Goal: Information Seeking & Learning: Learn about a topic

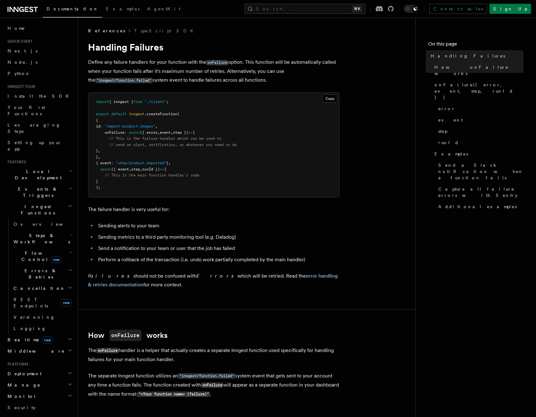
click at [68, 268] on icon "button" at bounding box center [70, 270] width 4 height 5
click at [44, 358] on span "Handling idempotency" at bounding box center [46, 364] width 54 height 13
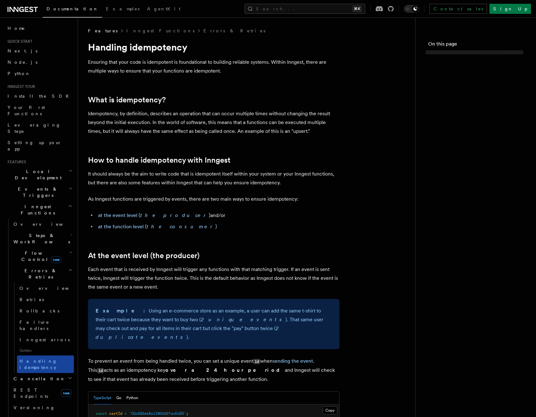
click at [47, 359] on span "Handling idempotency" at bounding box center [38, 364] width 38 height 11
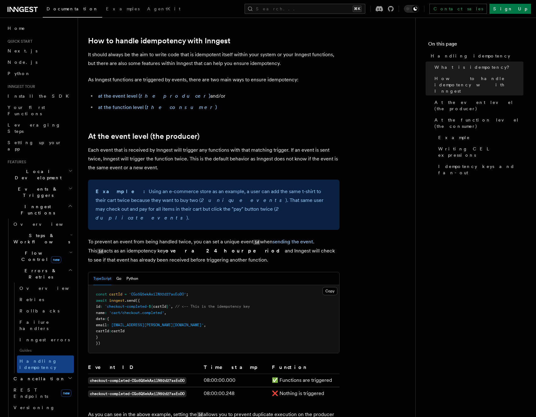
scroll to position [122, 0]
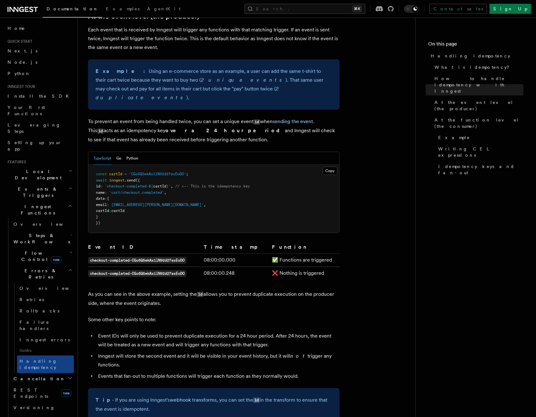
scroll to position [242, 0]
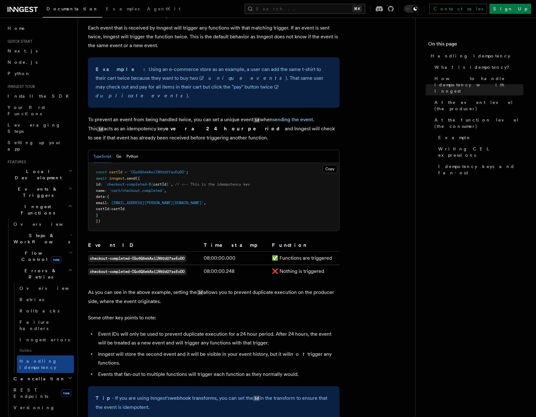
click at [462, 114] on link "At the function level (the consumer)" at bounding box center [477, 123] width 91 height 18
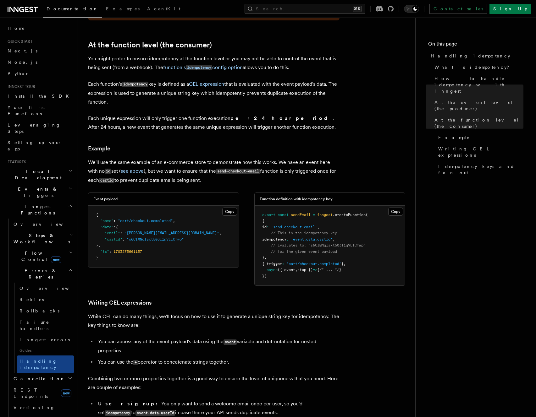
scroll to position [724, 0]
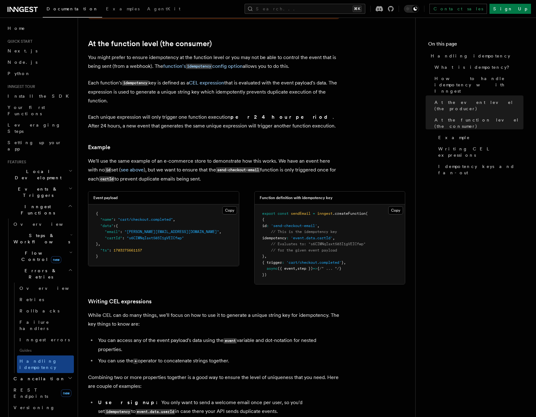
click at [393, 144] on article "Features Inngest Functions Errors & Retries Handling idempotency Ensuring that …" at bounding box center [246, 53] width 317 height 1499
click at [437, 305] on nav "On this page Handling idempotency What is idempotency? How to handle idempotenc…" at bounding box center [475, 218] width 121 height 400
click at [414, 290] on main "Features Inngest Functions Errors & Retries Handling idempotency Ensuring that …" at bounding box center [251, 48] width 327 height 1509
click at [364, 344] on article "Features Inngest Functions Errors & Retries Handling idempotency Ensuring that …" at bounding box center [246, 53] width 317 height 1499
click at [366, 331] on article "Features Inngest Functions Errors & Retries Handling idempotency Ensuring that …" at bounding box center [246, 53] width 317 height 1499
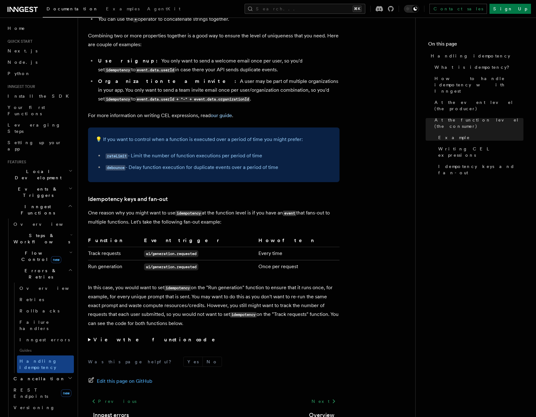
scroll to position [1067, 0]
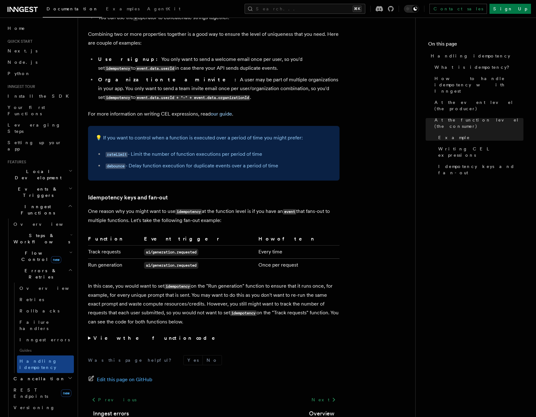
click at [47, 230] on h2 "Steps & Workflows" at bounding box center [42, 239] width 63 height 18
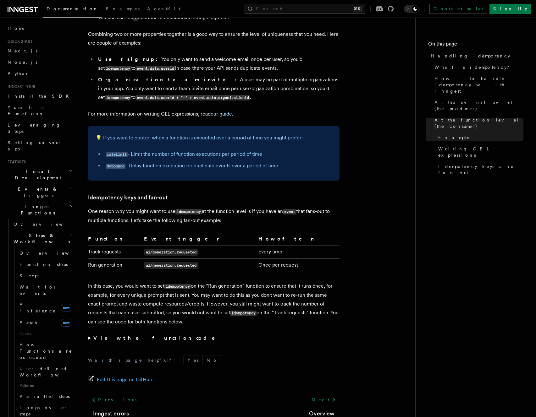
click at [57, 230] on h2 "Steps & Workflows" at bounding box center [42, 239] width 63 height 18
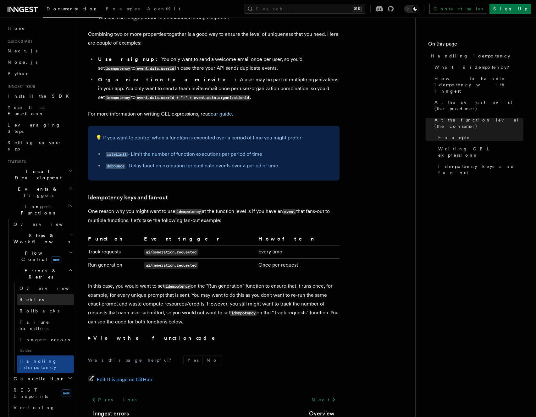
click at [46, 294] on link "Retries" at bounding box center [45, 299] width 57 height 11
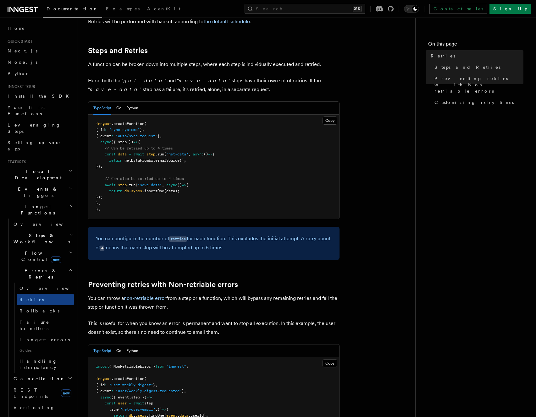
scroll to position [320, 0]
click at [358, 264] on article "Features Inngest Functions Errors & Retries Retries By default, in addition to …" at bounding box center [246, 294] width 317 height 1173
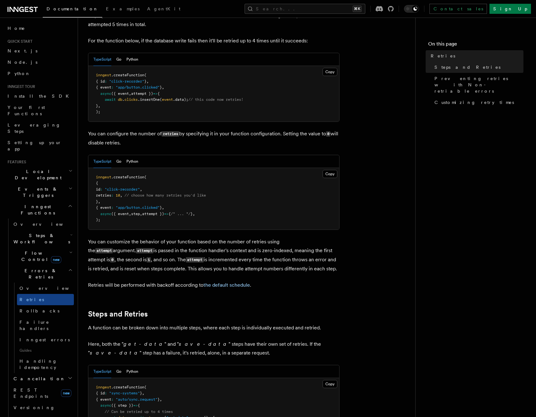
scroll to position [56, 0]
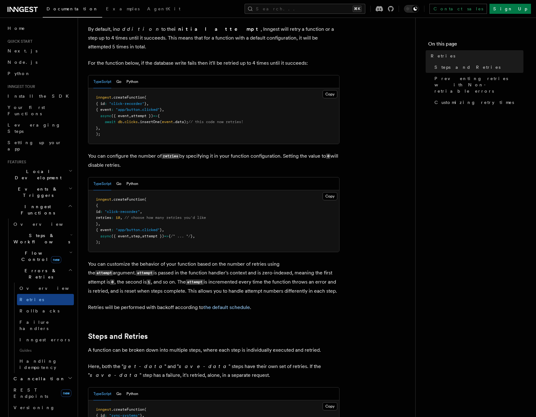
scroll to position [0, 0]
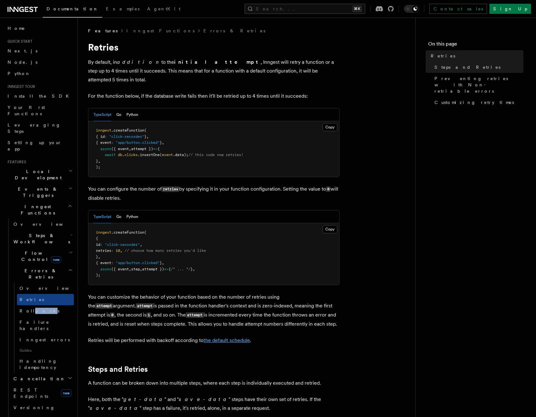
click at [236, 337] on link "the default schedule" at bounding box center [226, 340] width 46 height 6
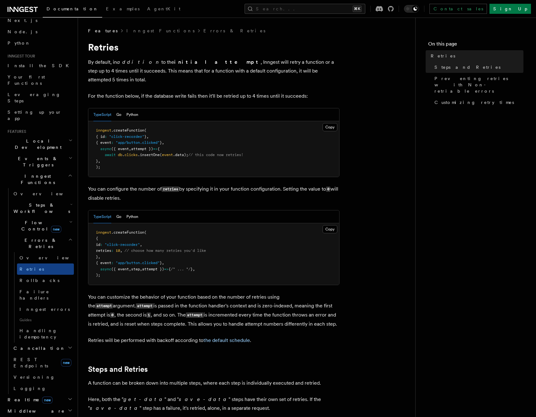
scroll to position [36, 0]
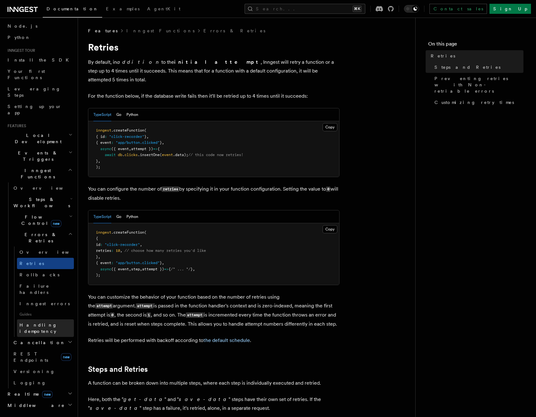
click at [45, 323] on span "Handling idempotency" at bounding box center [38, 328] width 38 height 11
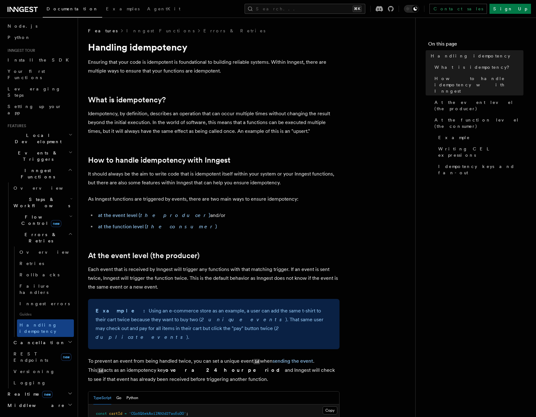
click at [445, 19] on nav "On this page Handling idempotency What is idempotency? How to handle idempotenc…" at bounding box center [475, 218] width 121 height 400
click at [467, 191] on nav "On this page Handling idempotency What is idempotency? How to handle idempotenc…" at bounding box center [475, 218] width 121 height 400
